Goal: Find specific page/section: Find specific page/section

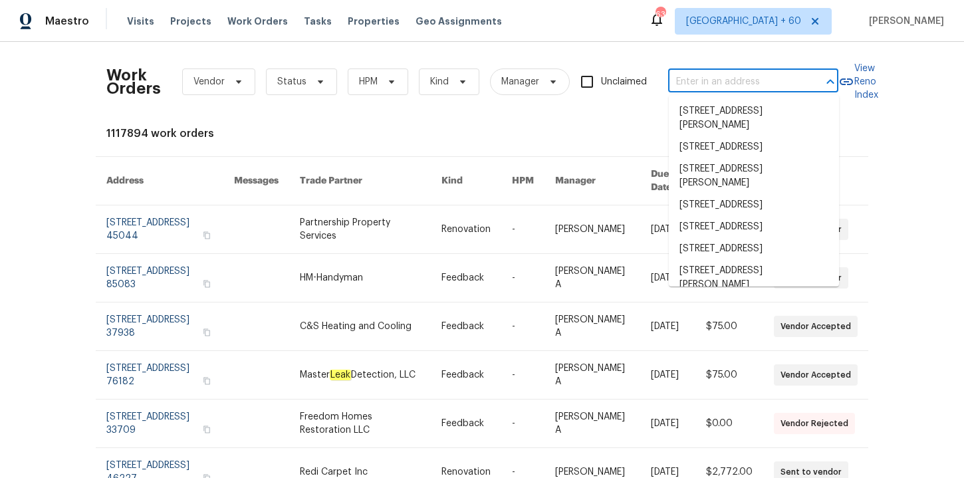
click at [696, 78] on input "text" at bounding box center [734, 82] width 133 height 21
type input "[STREET_ADDRESS][PERSON_NAME]"
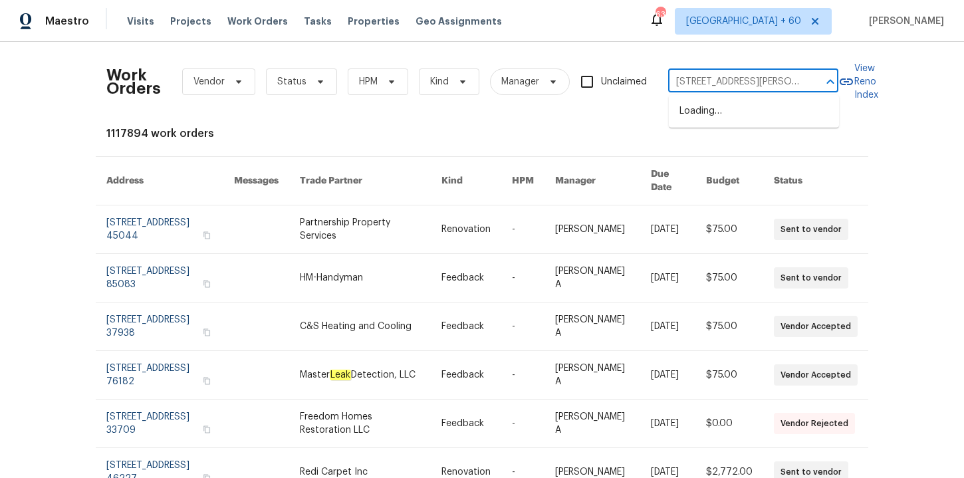
scroll to position [0, 60]
click at [714, 112] on li "[STREET_ADDRESS][PERSON_NAME]" at bounding box center [753, 118] width 170 height 36
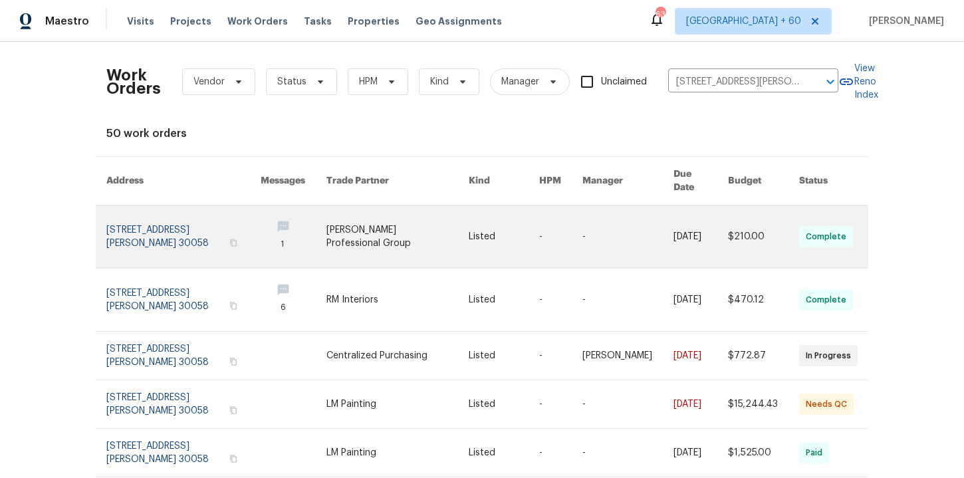
click at [185, 220] on link at bounding box center [183, 236] width 154 height 62
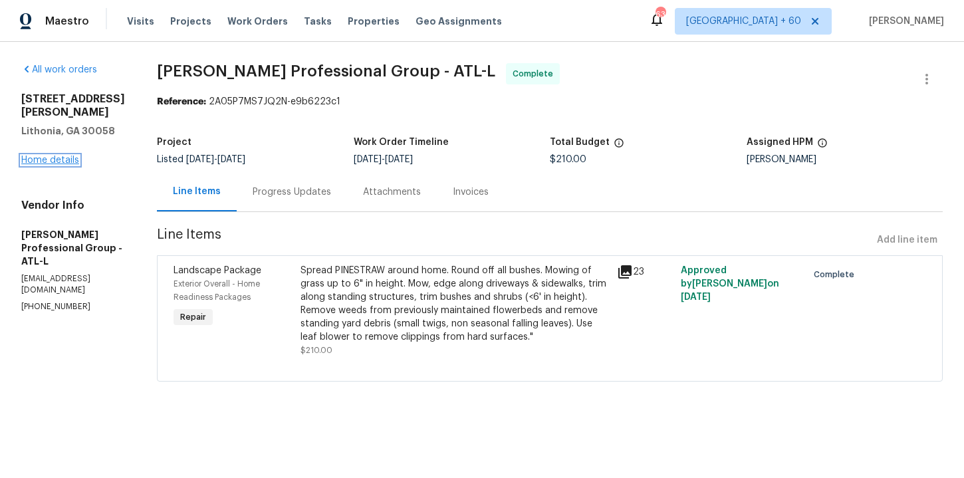
click at [57, 159] on link "Home details" at bounding box center [50, 159] width 58 height 9
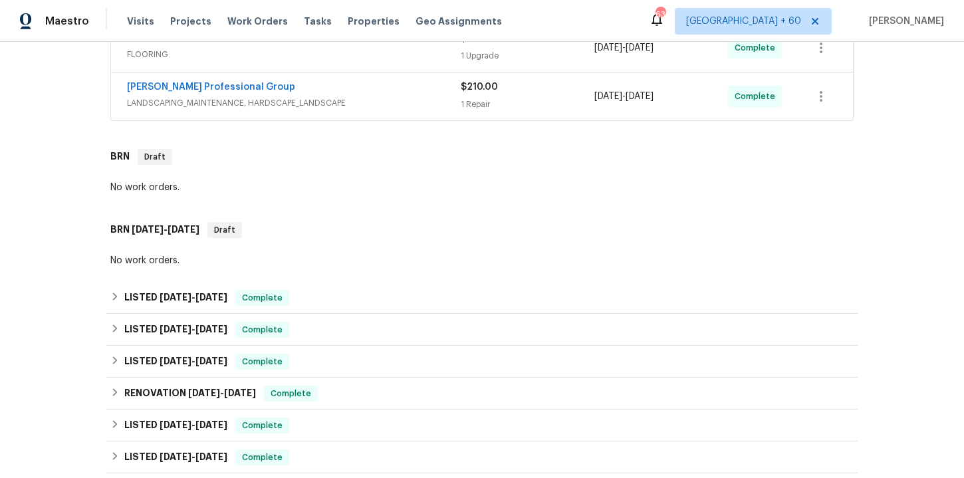
scroll to position [412, 0]
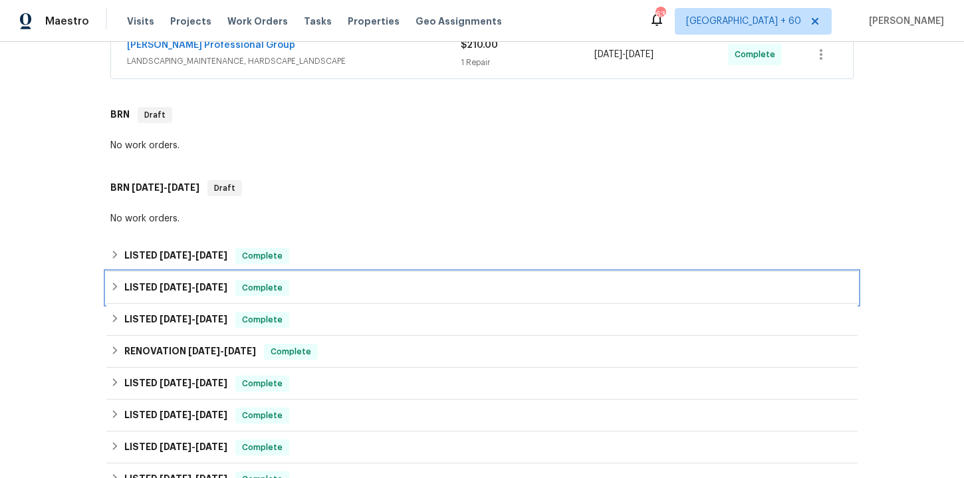
click at [329, 280] on div "LISTED [DATE] - [DATE] Complete" at bounding box center [481, 288] width 743 height 16
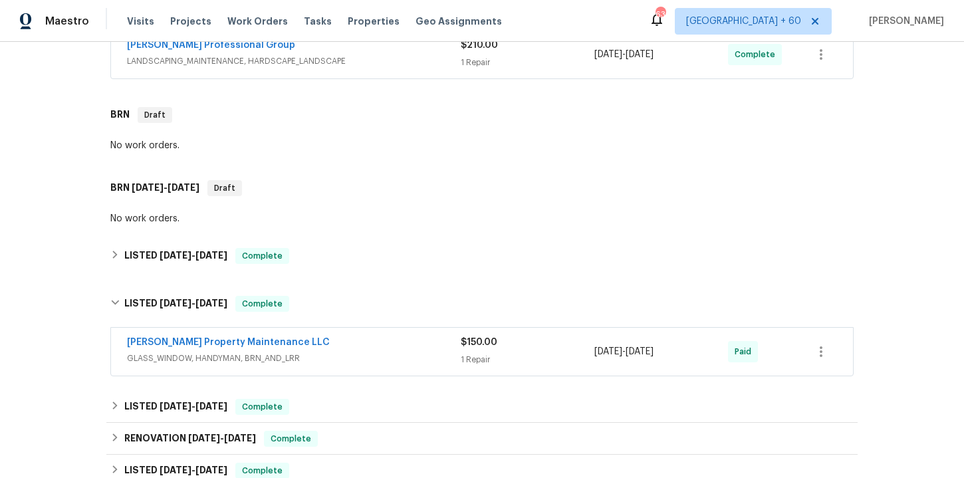
click at [348, 341] on div "[PERSON_NAME] Property Maintenance LLC" at bounding box center [294, 344] width 334 height 16
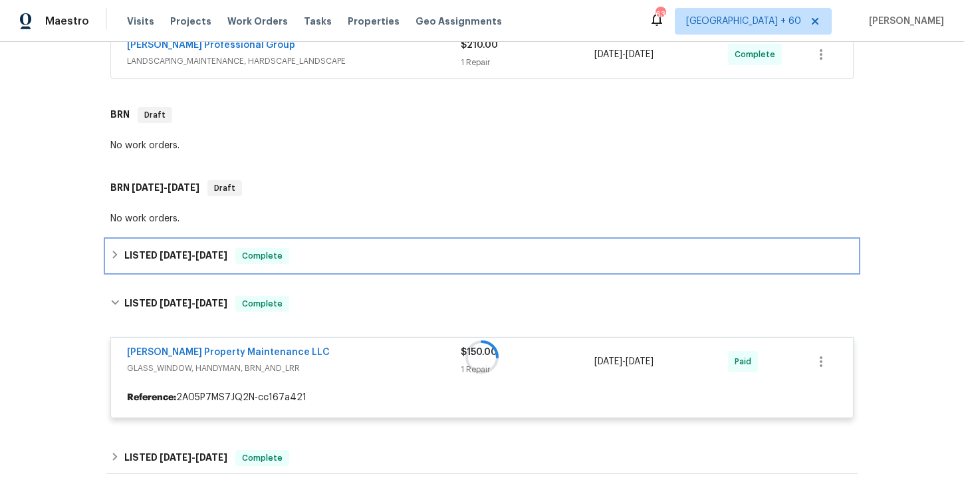
click at [336, 260] on div "LISTED [DATE] - [DATE] Complete" at bounding box center [481, 256] width 743 height 16
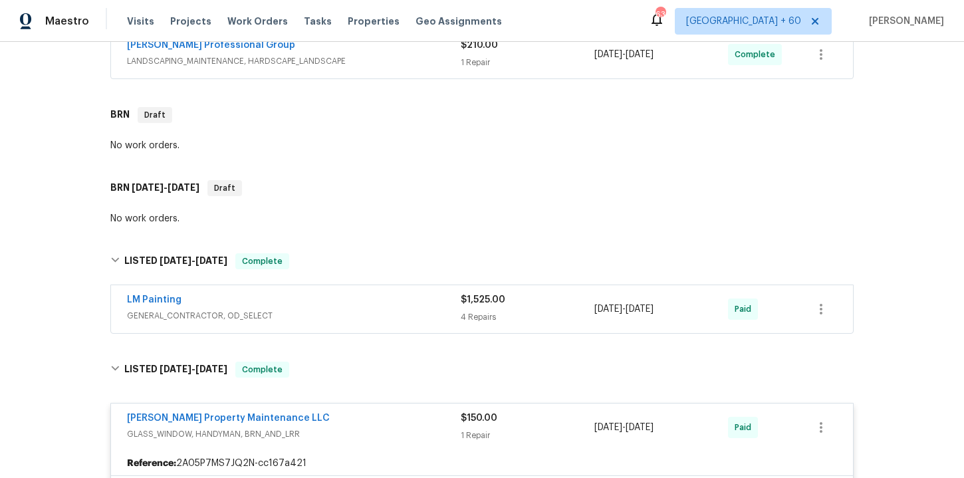
click at [358, 306] on div "LM Painting" at bounding box center [294, 301] width 334 height 16
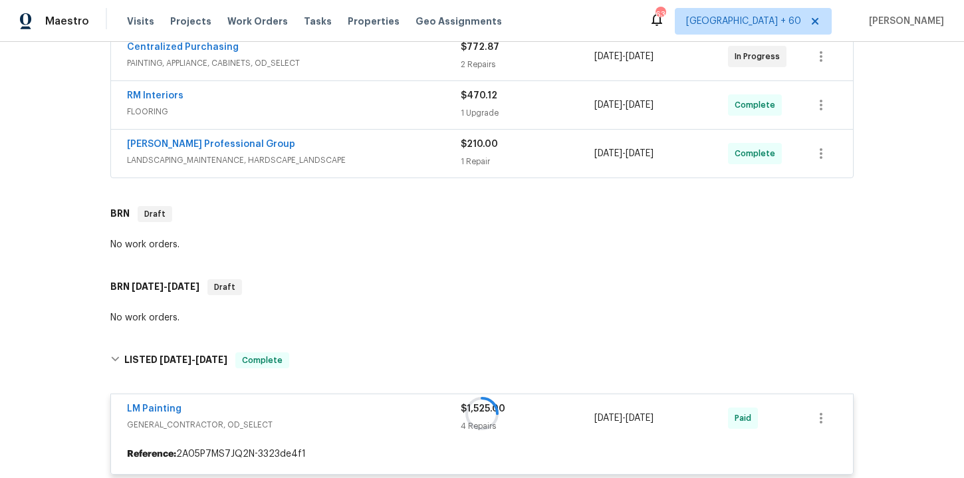
scroll to position [295, 0]
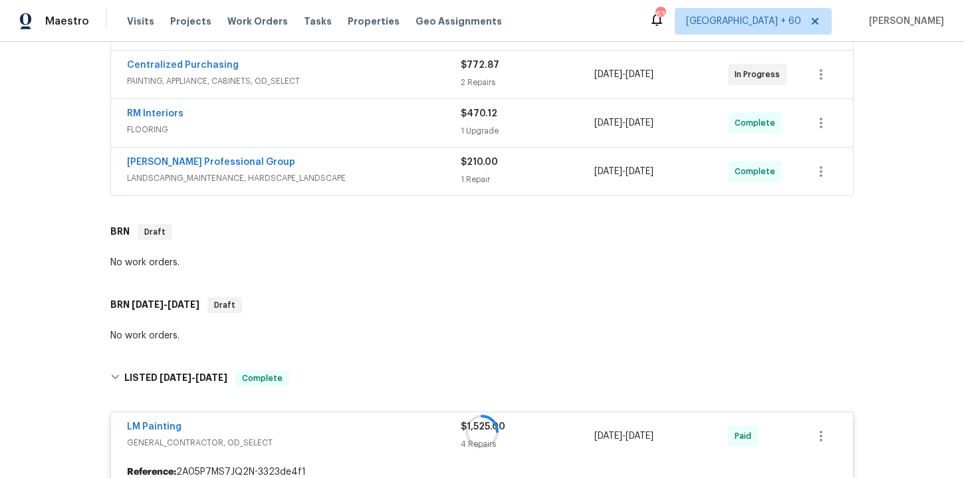
click at [383, 175] on span "LANDSCAPING_MAINTENANCE, HARDSCAPE_LANDSCAPE" at bounding box center [294, 177] width 334 height 13
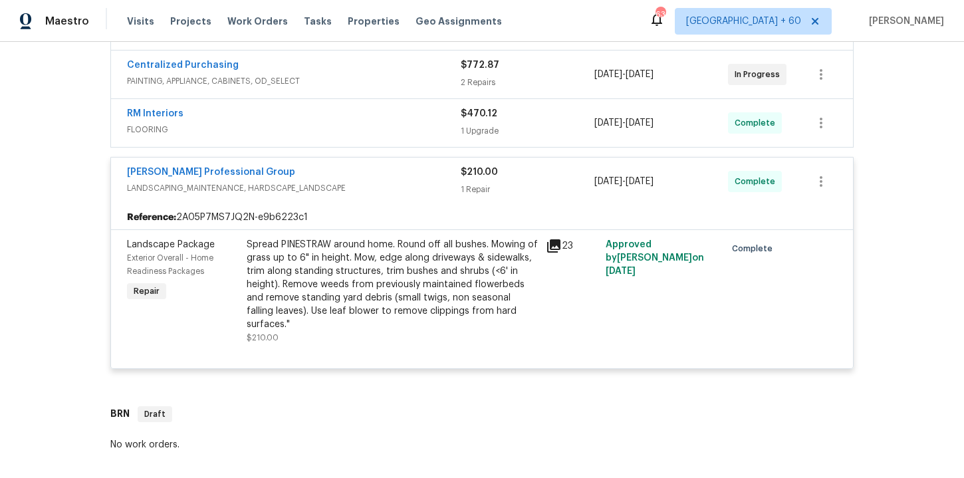
click at [357, 116] on div "RM Interiors" at bounding box center [294, 115] width 334 height 16
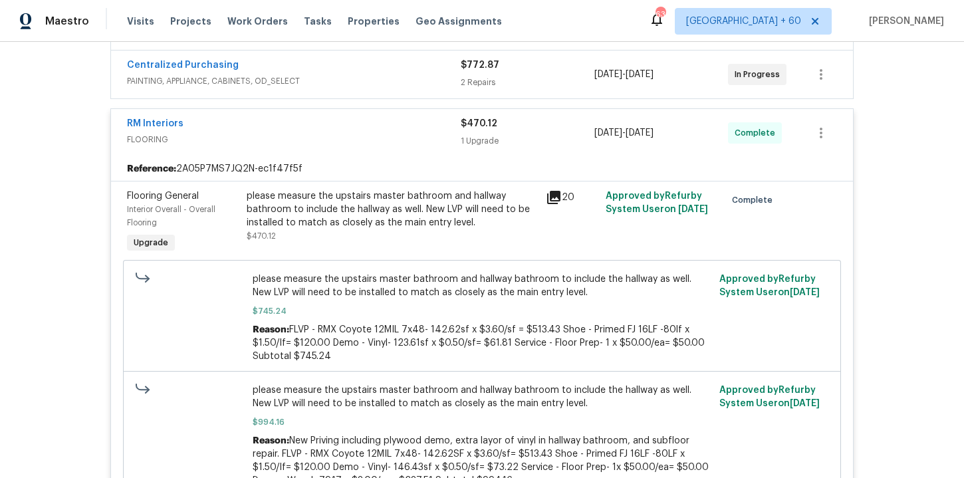
click at [352, 78] on span "PAINTING, APPLIANCE, CABINETS, OD_SELECT" at bounding box center [294, 80] width 334 height 13
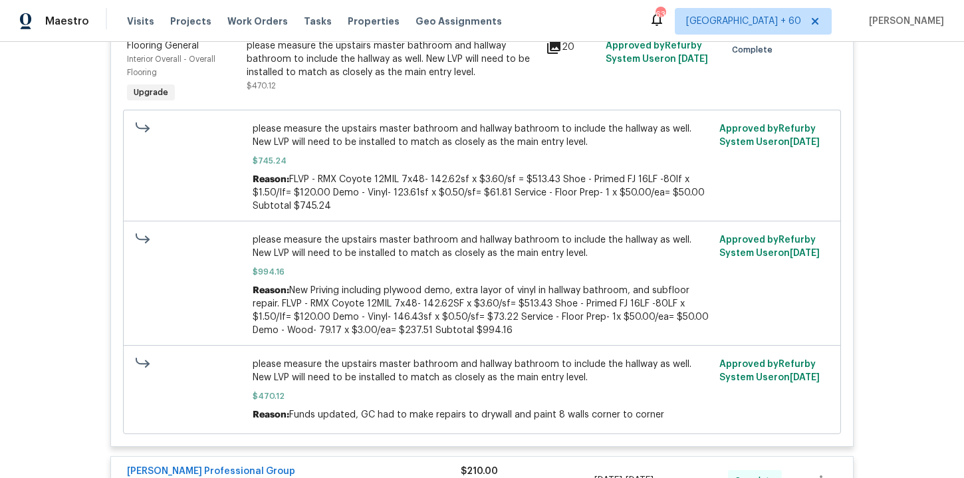
scroll to position [594, 0]
